Goal: Task Accomplishment & Management: Manage account settings

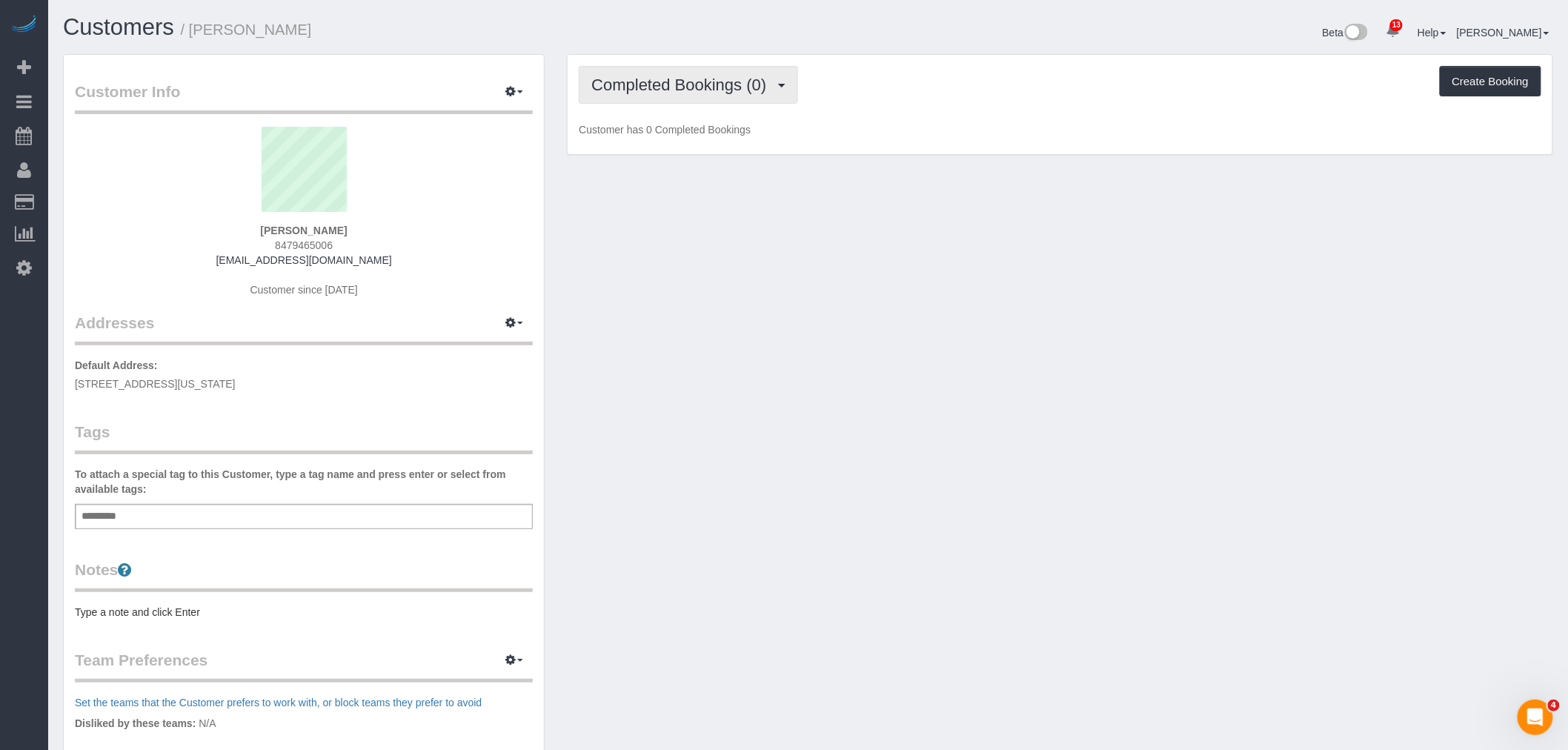
click at [658, 82] on span "Completed Bookings (0)" at bounding box center [682, 84] width 182 height 18
drag, startPoint x: 707, startPoint y: 134, endPoint x: 717, endPoint y: 136, distance: 10.2
click at [707, 134] on link "Upcoming Bookings (1)" at bounding box center [657, 139] width 154 height 19
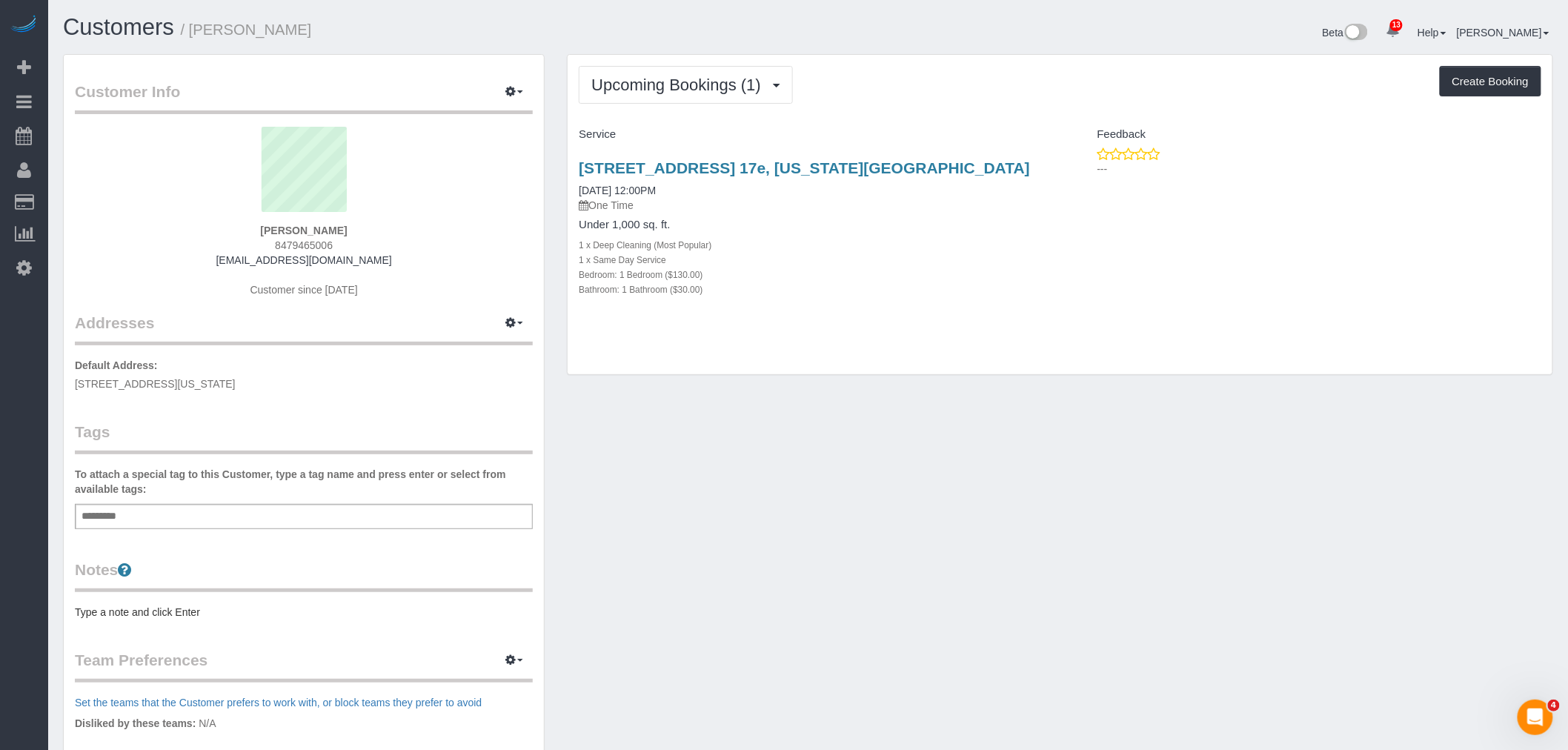
click at [958, 96] on div "Upcoming Bookings (1) Completed Bookings (0) Upcoming Bookings (1) Cancelled Bo…" at bounding box center [1060, 84] width 963 height 38
click at [919, 100] on div "Upcoming Bookings (1) Completed Bookings (0) Upcoming Bookings (1) Cancelled Bo…" at bounding box center [1060, 84] width 963 height 38
click at [863, 165] on link "[STREET_ADDRESS] 17e, [US_STATE][GEOGRAPHIC_DATA]" at bounding box center [804, 167] width 451 height 17
click at [275, 515] on div "Add a tag" at bounding box center [303, 516] width 458 height 25
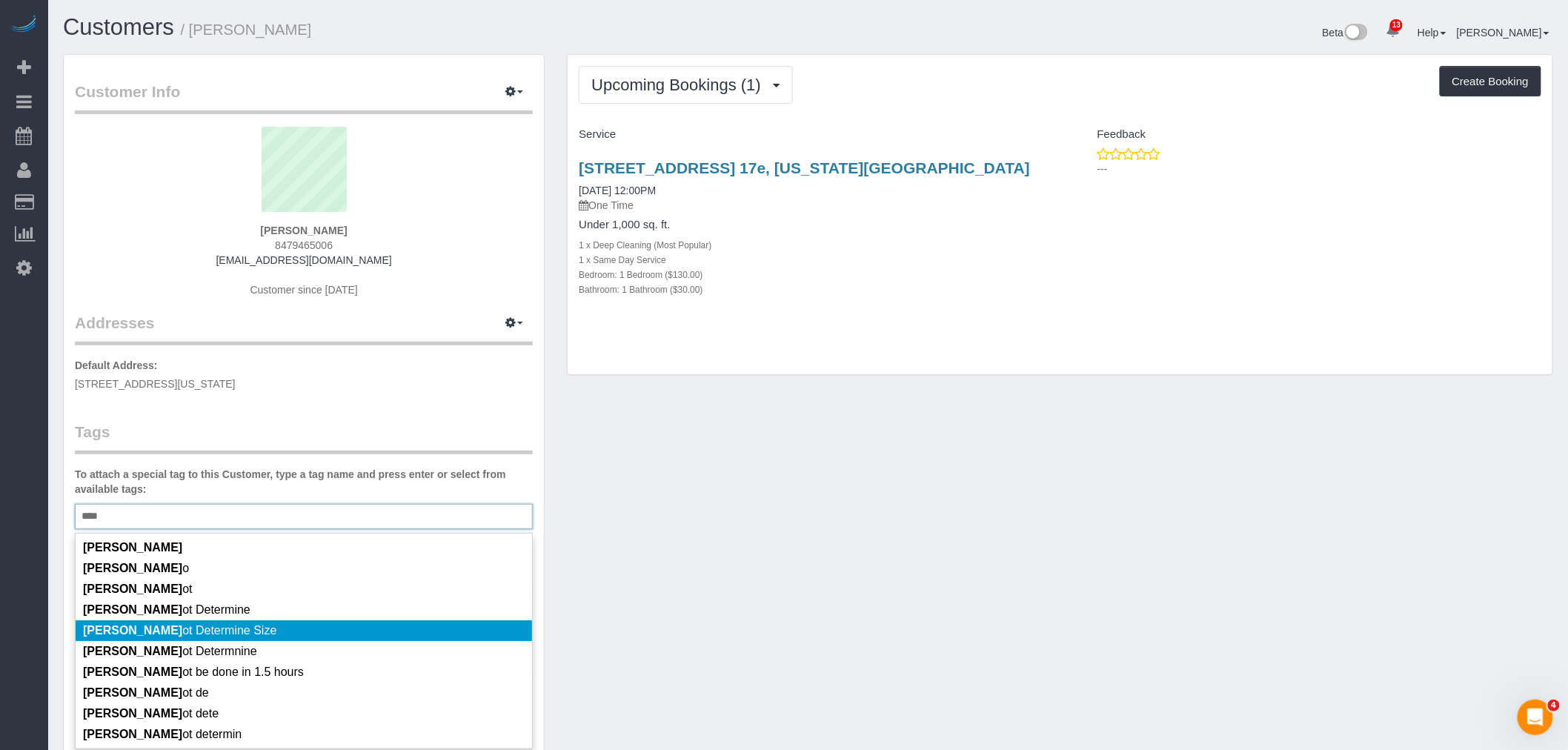
type input "****"
drag, startPoint x: 301, startPoint y: 631, endPoint x: 504, endPoint y: 542, distance: 221.7
click at [302, 630] on li "[PERSON_NAME] ot Determine Size" at bounding box center [303, 631] width 457 height 21
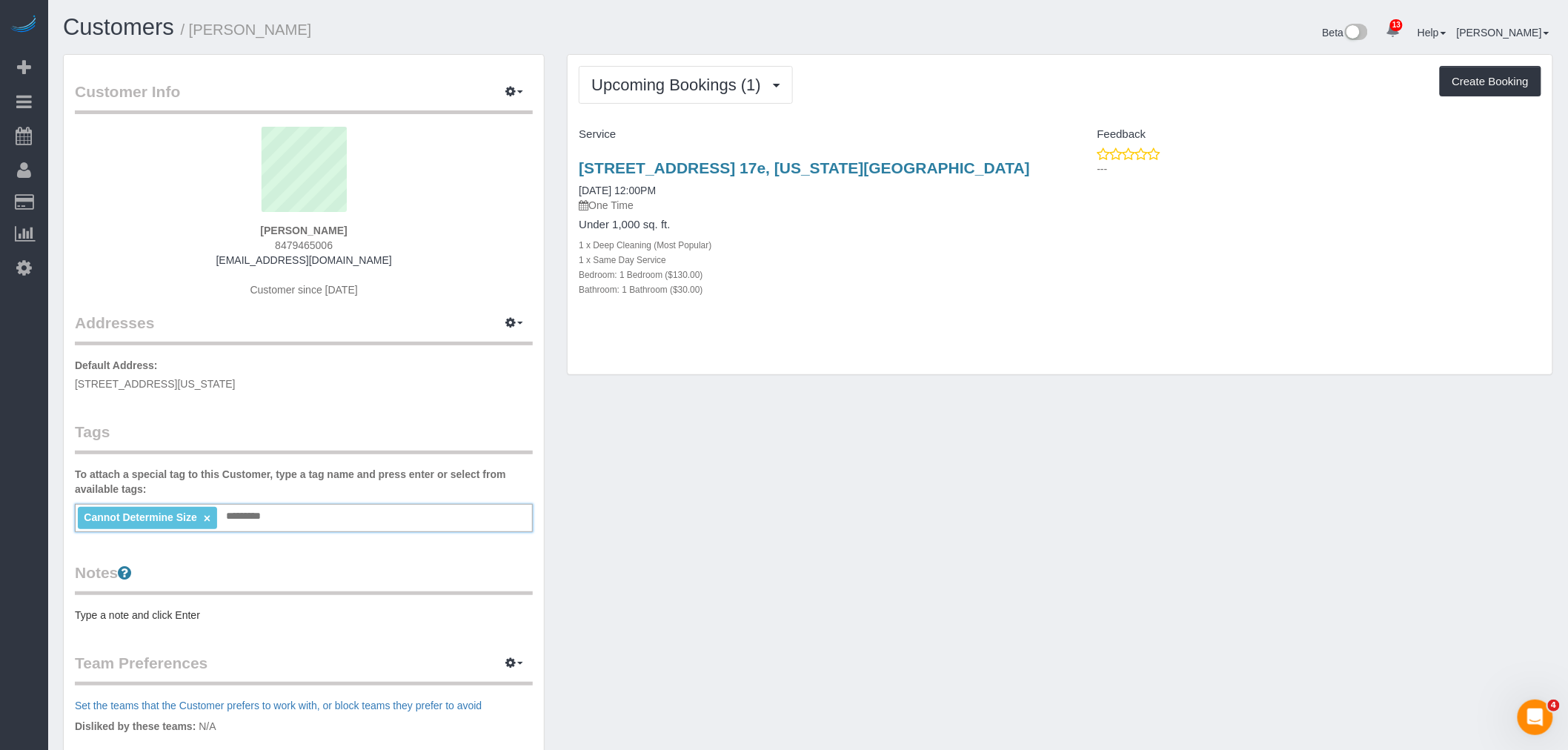
click at [227, 604] on div "Notes Type a note and click Enter" at bounding box center [303, 593] width 458 height 61
click at [254, 612] on pre "Type a note and click Enter" at bounding box center [303, 615] width 458 height 14
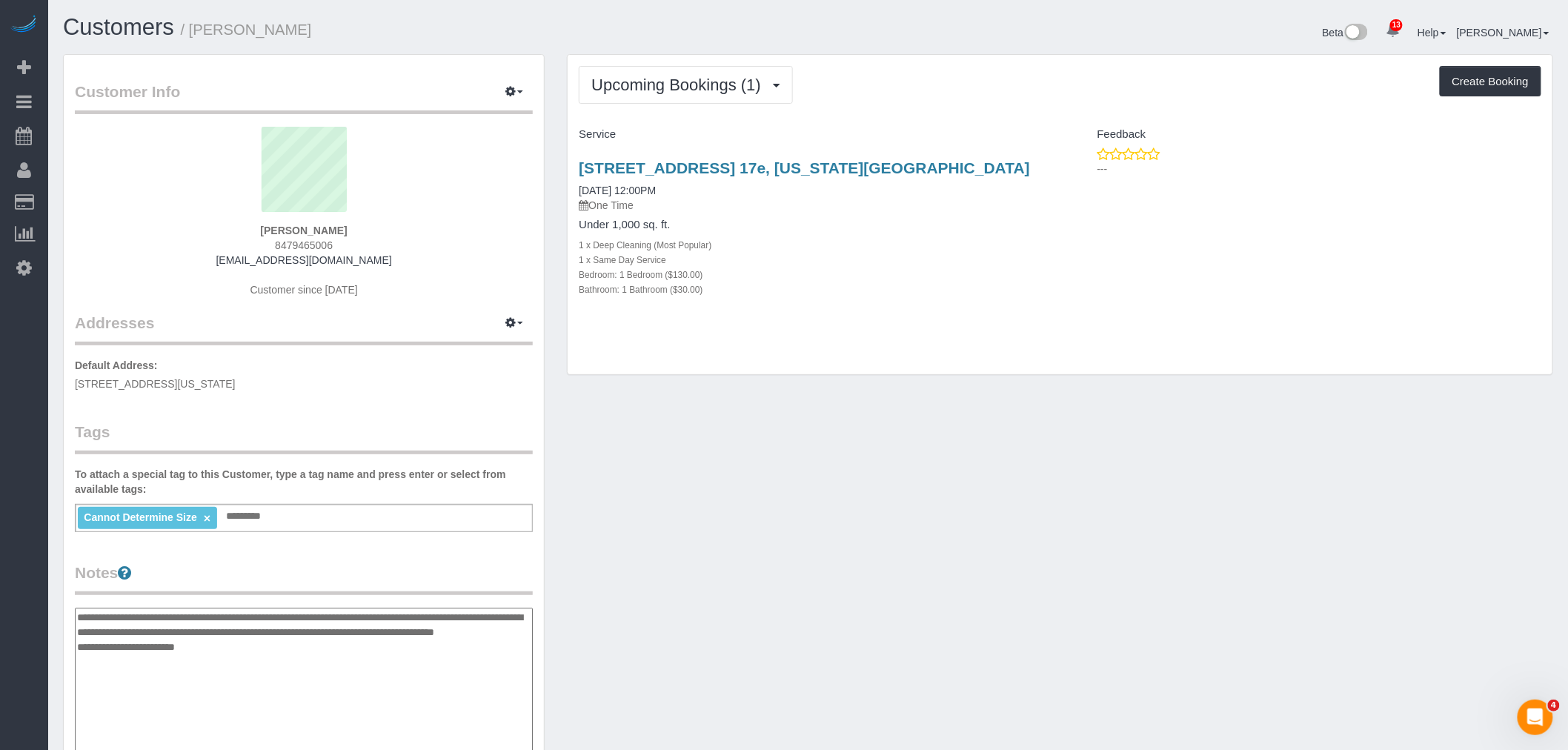
type textarea "**********"
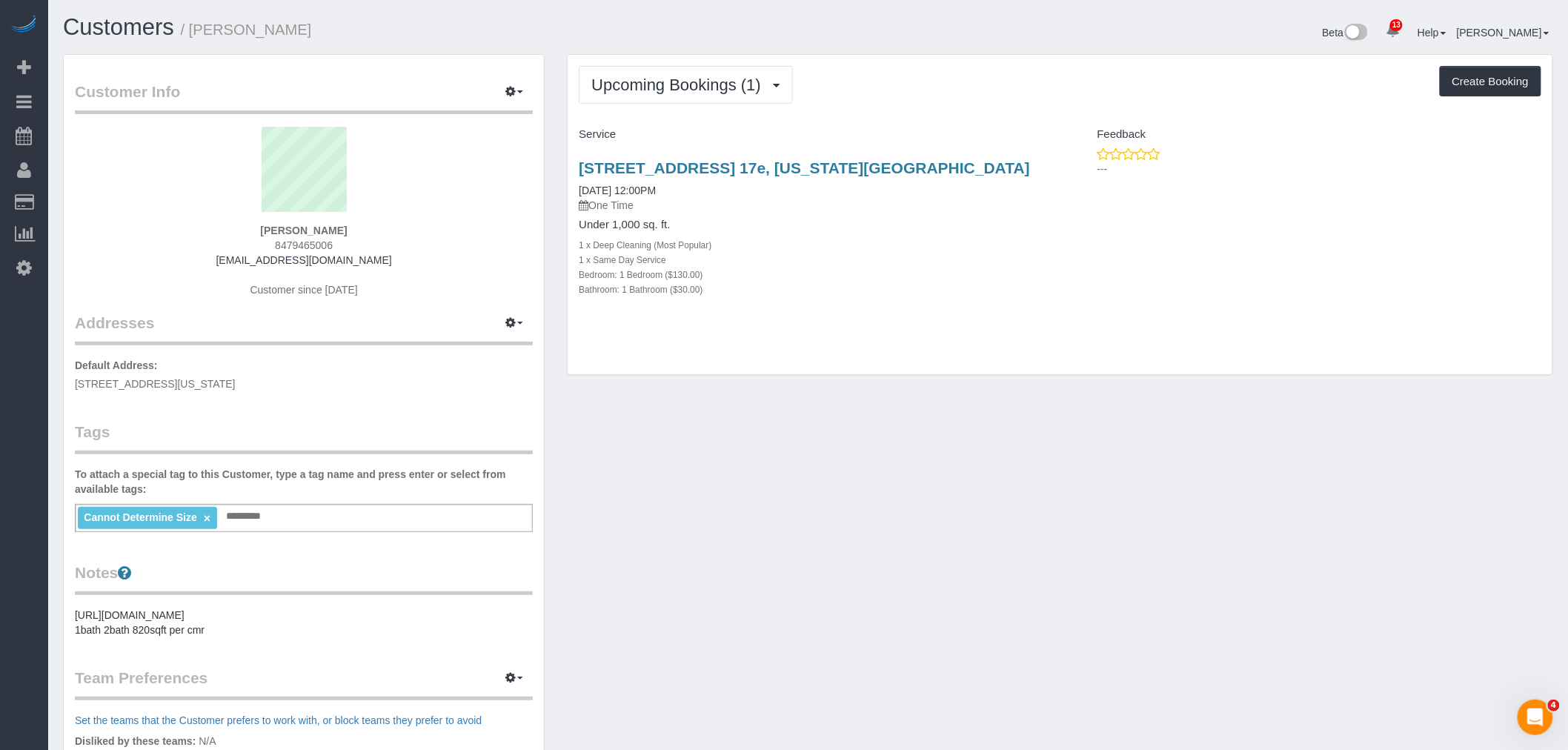
click at [746, 336] on div "Upcoming Bookings (1) Completed Bookings (0) Upcoming Bookings (1) Cancelled Bo…" at bounding box center [1060, 214] width 985 height 320
click at [799, 161] on link "[STREET_ADDRESS] 17e, [US_STATE][GEOGRAPHIC_DATA]" at bounding box center [804, 167] width 451 height 17
